Goal: Information Seeking & Learning: Learn about a topic

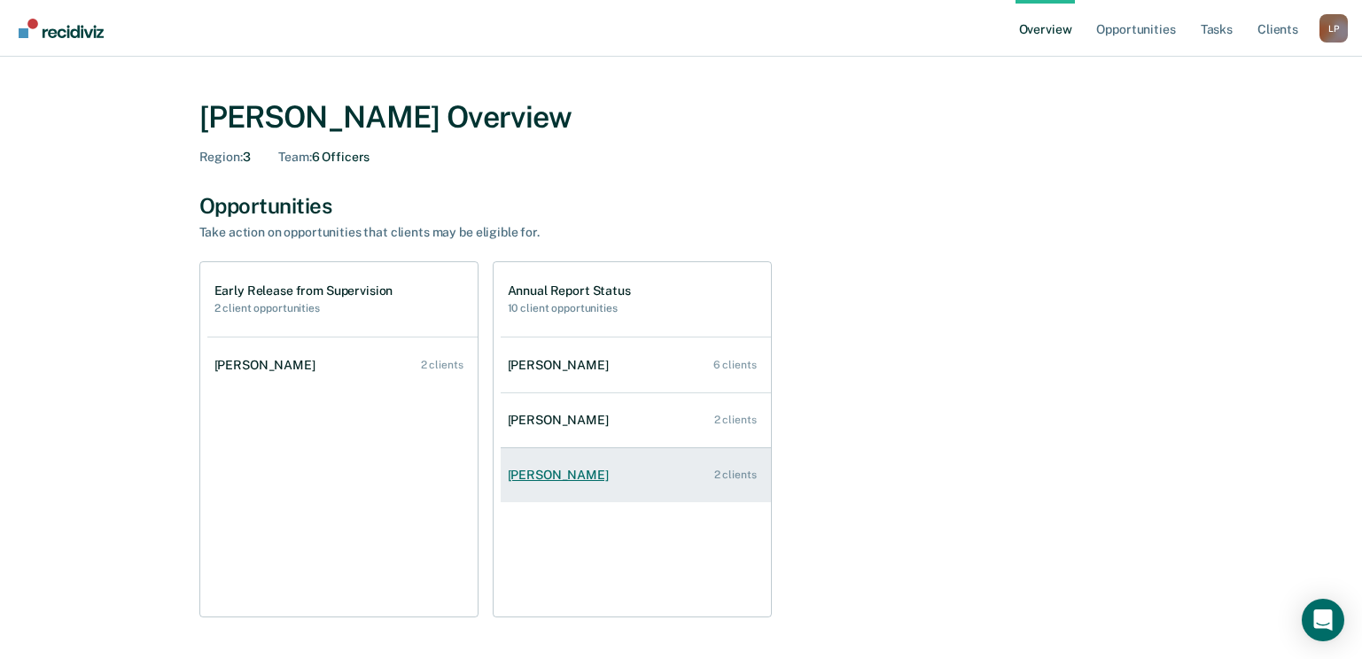
click at [731, 476] on div "2 clients" at bounding box center [735, 475] width 43 height 12
